Goal: Find specific page/section: Find specific page/section

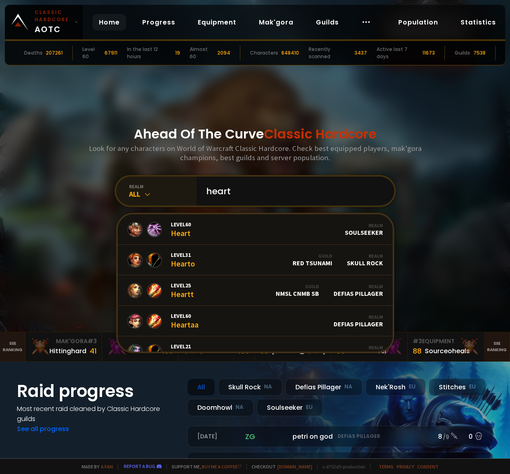
click at [138, 193] on div "All" at bounding box center [162, 194] width 67 height 9
click at [147, 196] on icon at bounding box center [147, 194] width 8 height 8
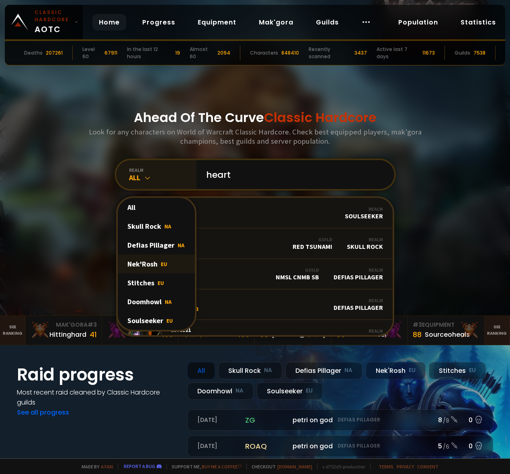
scroll to position [30, 0]
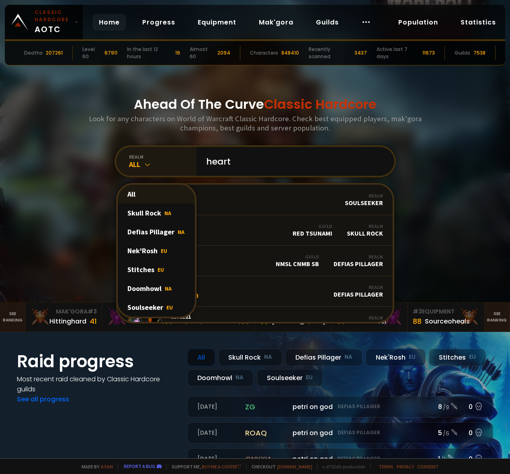
click at [128, 195] on div "All" at bounding box center [156, 194] width 77 height 19
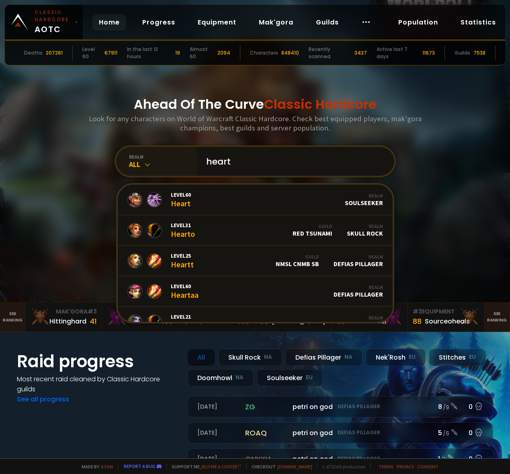
click at [268, 164] on input "heart" at bounding box center [292, 161] width 183 height 29
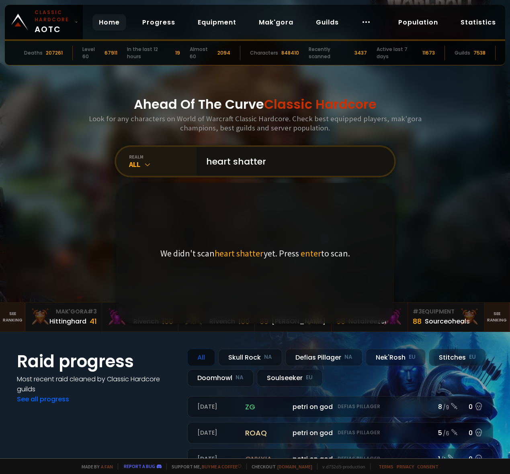
scroll to position [0, 0]
type input "heart shatteredhand"
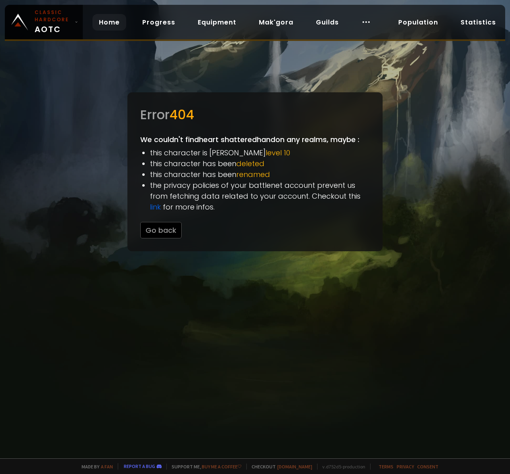
click at [105, 28] on link "Home" at bounding box center [109, 22] width 34 height 16
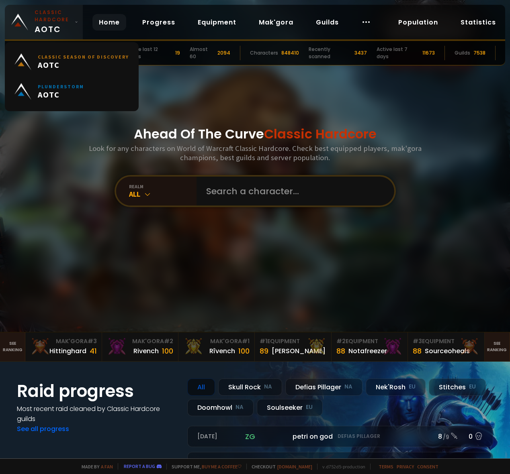
click at [22, 20] on img at bounding box center [19, 22] width 17 height 17
